Goal: Information Seeking & Learning: Learn about a topic

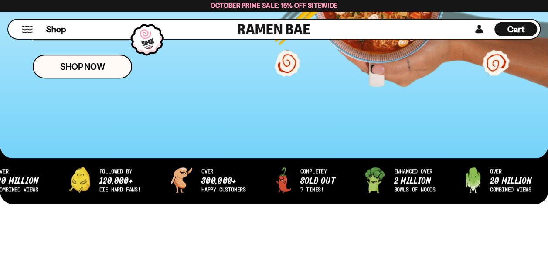
scroll to position [218, 0]
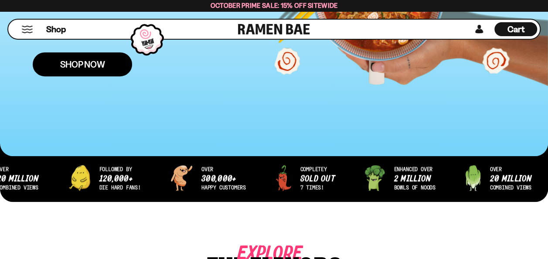
click at [120, 65] on link "Shop Now" at bounding box center [82, 64] width 99 height 24
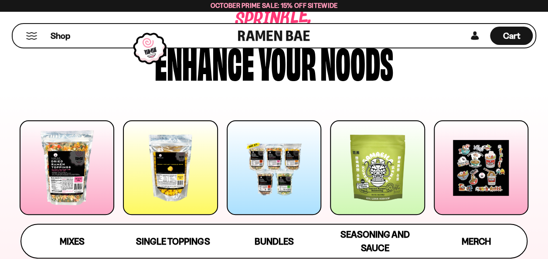
scroll to position [87, 0]
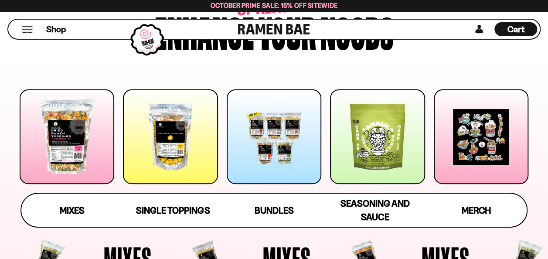
click at [280, 157] on div at bounding box center [274, 136] width 95 height 95
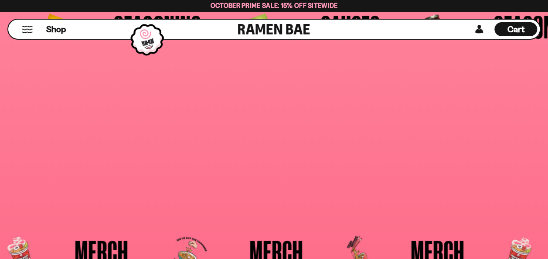
scroll to position [97, 0]
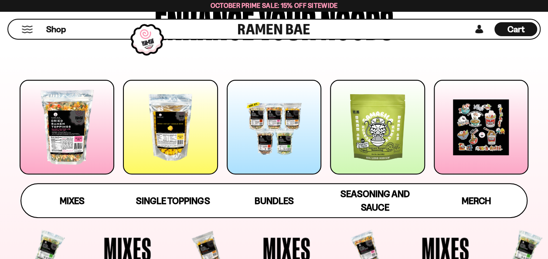
click at [89, 139] on div at bounding box center [67, 127] width 95 height 95
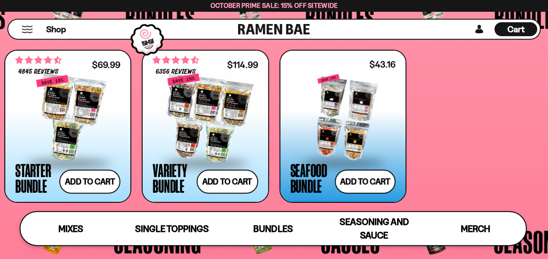
scroll to position [1591, 0]
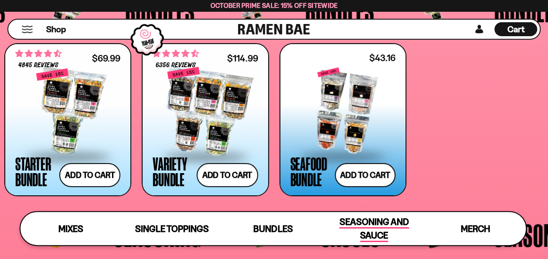
click at [378, 228] on span "Seasoning and Sauce" at bounding box center [373, 229] width 69 height 26
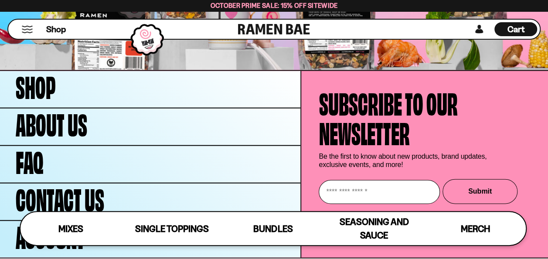
scroll to position [2572, 0]
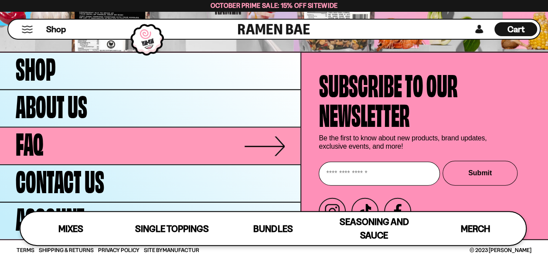
click at [127, 144] on link "FAQ" at bounding box center [150, 146] width 301 height 37
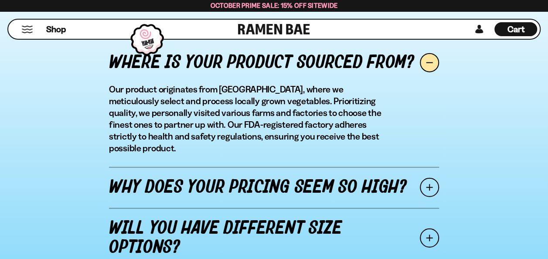
scroll to position [1091, 0]
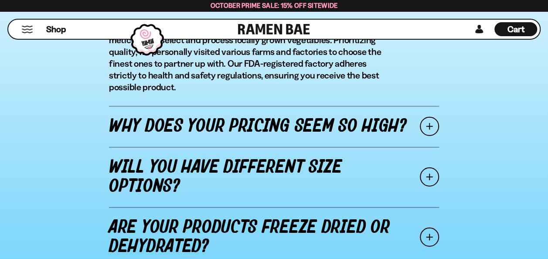
click at [359, 124] on link "Why does your pricing seem so high?" at bounding box center [274, 126] width 330 height 41
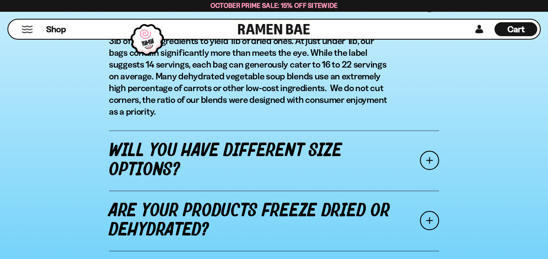
scroll to position [1178, 0]
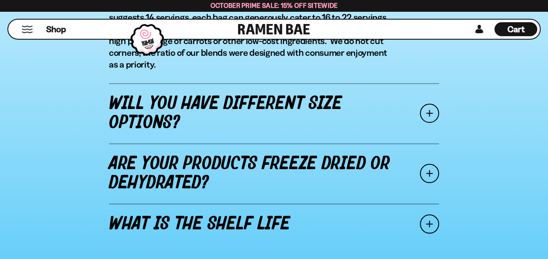
click at [325, 121] on link "Will you have different size options?" at bounding box center [274, 113] width 330 height 60
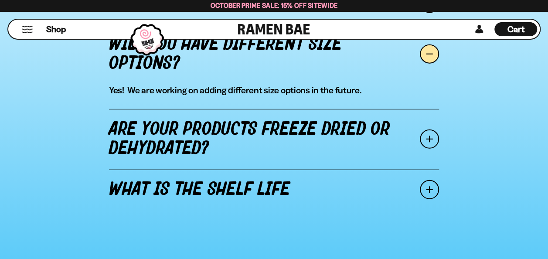
scroll to position [1116, 0]
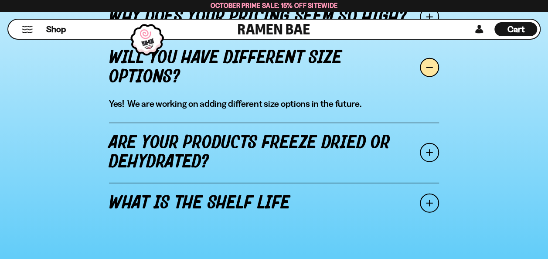
click at [342, 146] on link "Are your products freeze dried or dehydrated?" at bounding box center [274, 153] width 330 height 60
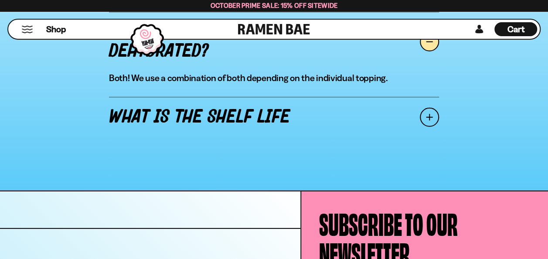
scroll to position [1204, 0]
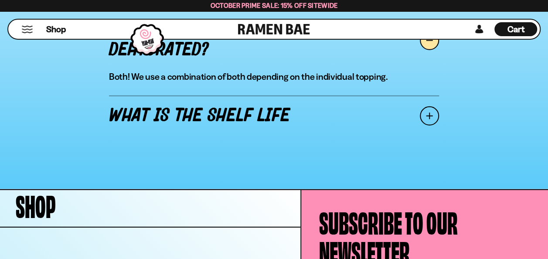
click at [325, 101] on link "What is the shelf life" at bounding box center [274, 116] width 330 height 41
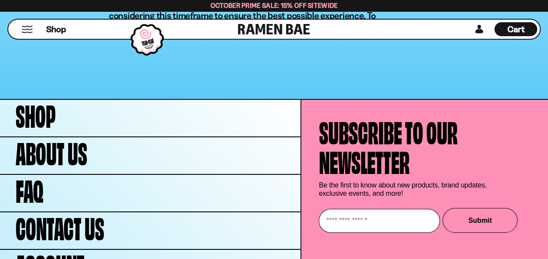
scroll to position [1377, 0]
